Goal: Task Accomplishment & Management: Manage account settings

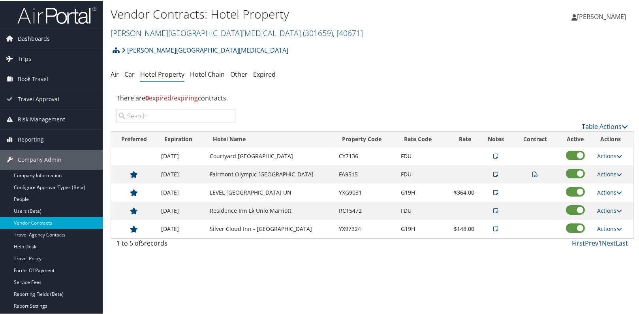
click at [492, 153] on td at bounding box center [496, 155] width 35 height 18
click at [494, 153] on icon at bounding box center [496, 156] width 5 height 6
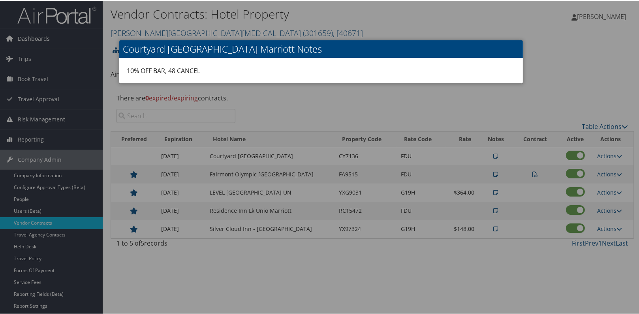
click at [538, 81] on div at bounding box center [321, 157] width 642 height 314
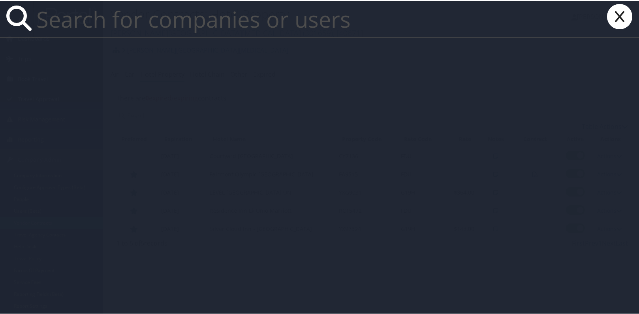
paste input "derrick.coleman@bmahq.com"
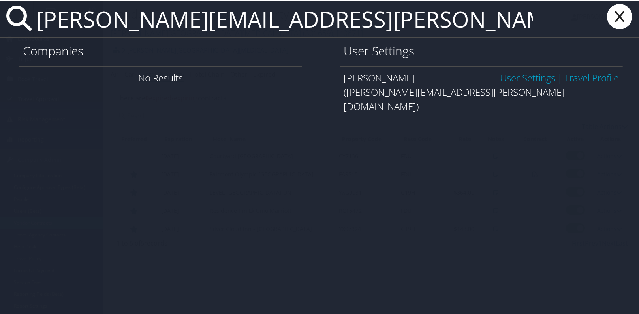
type input "derrick.coleman@bmahq.com"
click at [521, 75] on link "User Settings" at bounding box center [527, 76] width 55 height 13
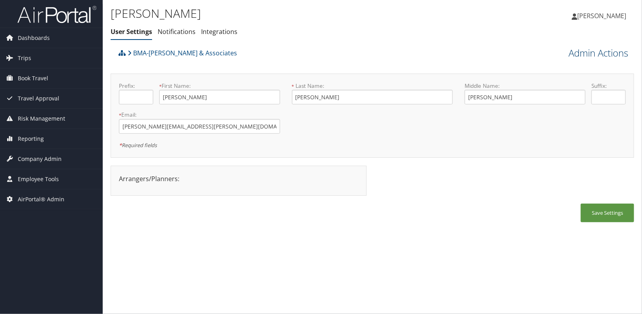
click at [608, 51] on link "Admin Actions" at bounding box center [599, 52] width 60 height 13
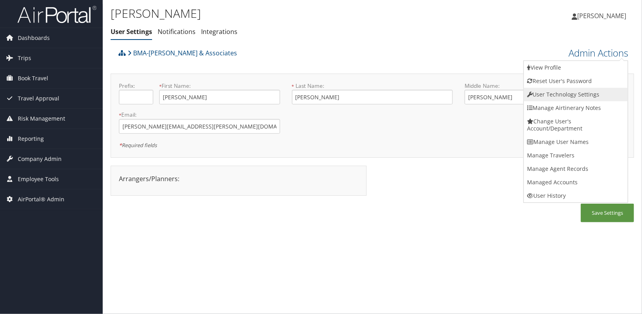
click at [576, 91] on link "User Technology Settings" at bounding box center [576, 94] width 104 height 13
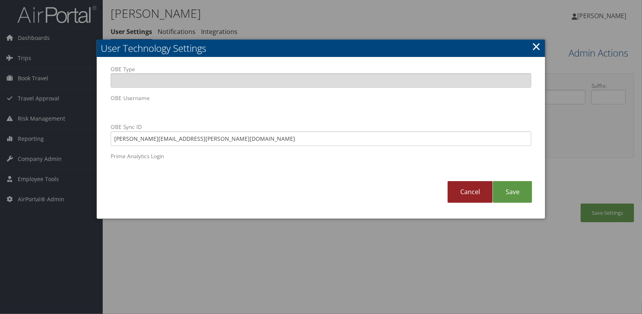
click at [476, 187] on link "Cancel" at bounding box center [470, 192] width 45 height 22
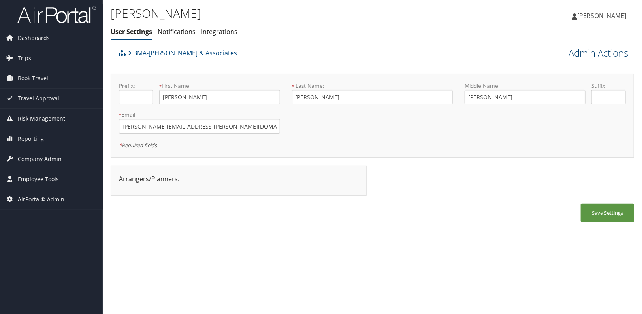
click at [601, 55] on link "Admin Actions" at bounding box center [599, 52] width 60 height 13
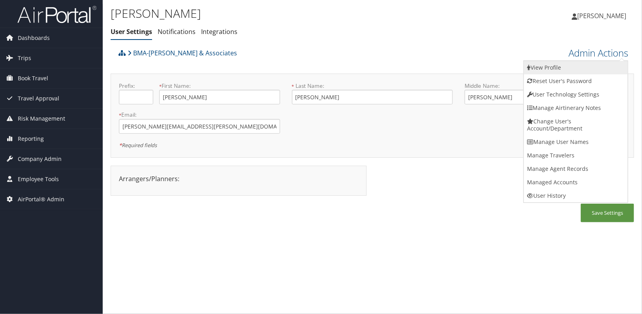
click at [564, 71] on link "View Profile" at bounding box center [576, 67] width 104 height 13
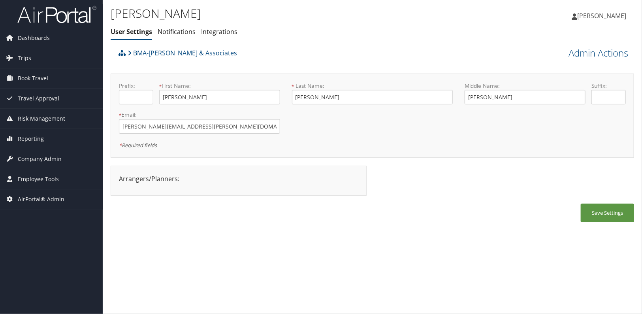
click at [338, 249] on div "[PERSON_NAME] User Settings Notifications Integrations User Settings Notificati…" at bounding box center [372, 157] width 539 height 314
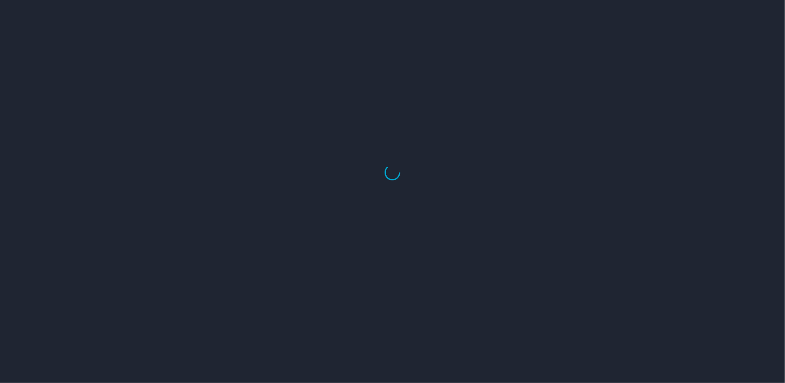
select select "US"
